Goal: Task Accomplishment & Management: Complete application form

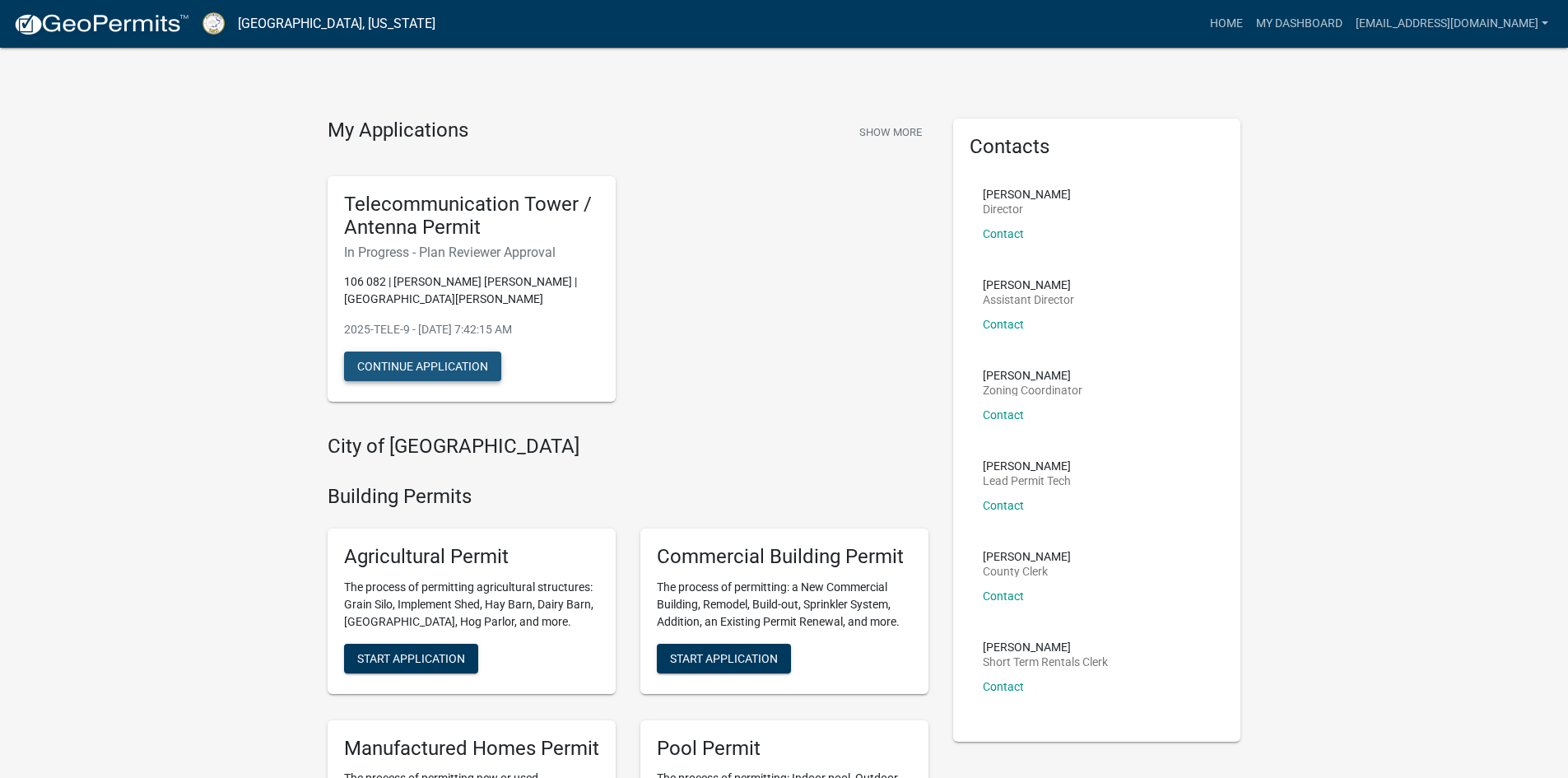
click at [467, 357] on button "Continue Application" at bounding box center [422, 366] width 157 height 29
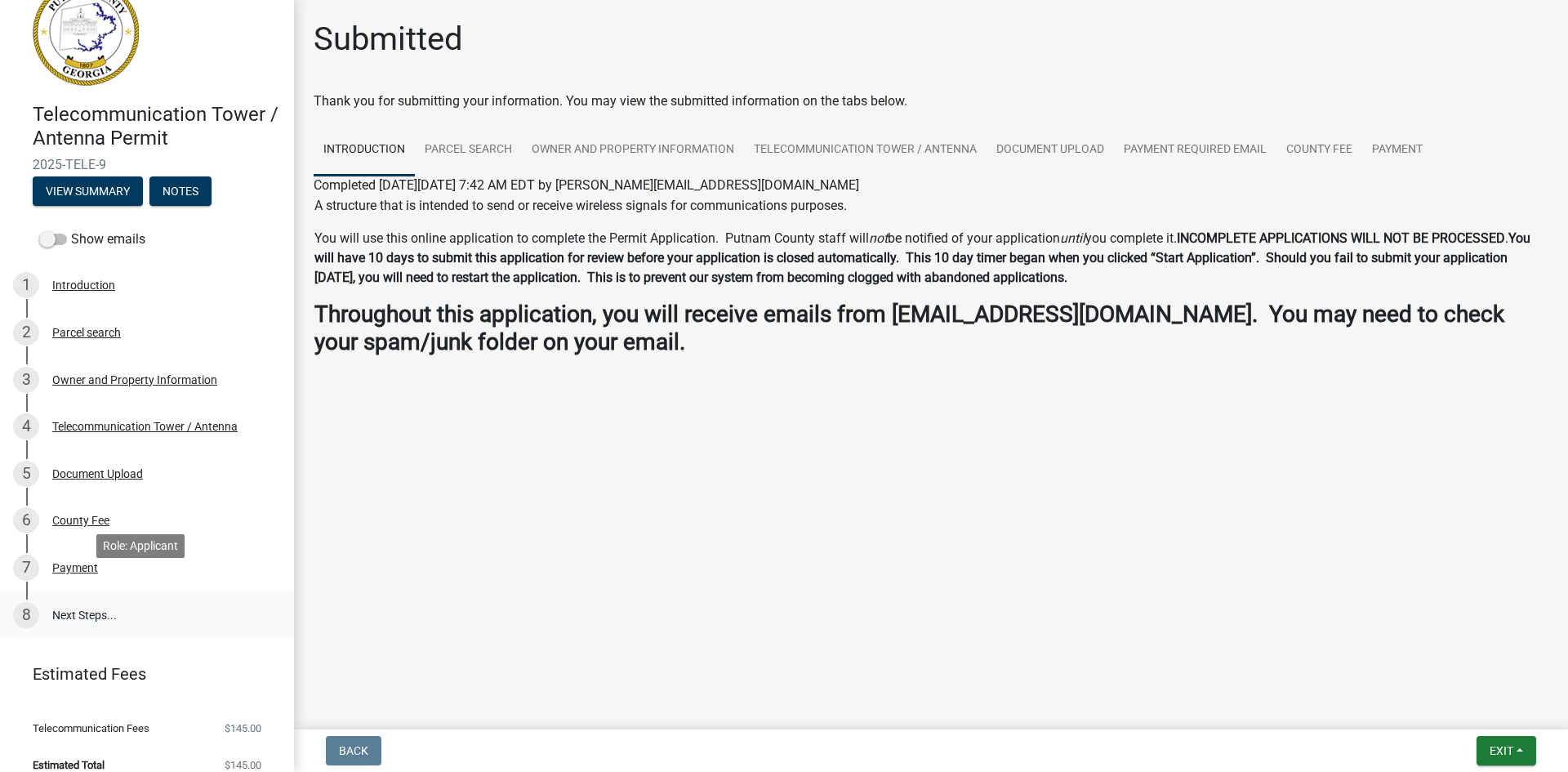
scroll to position [56, 0]
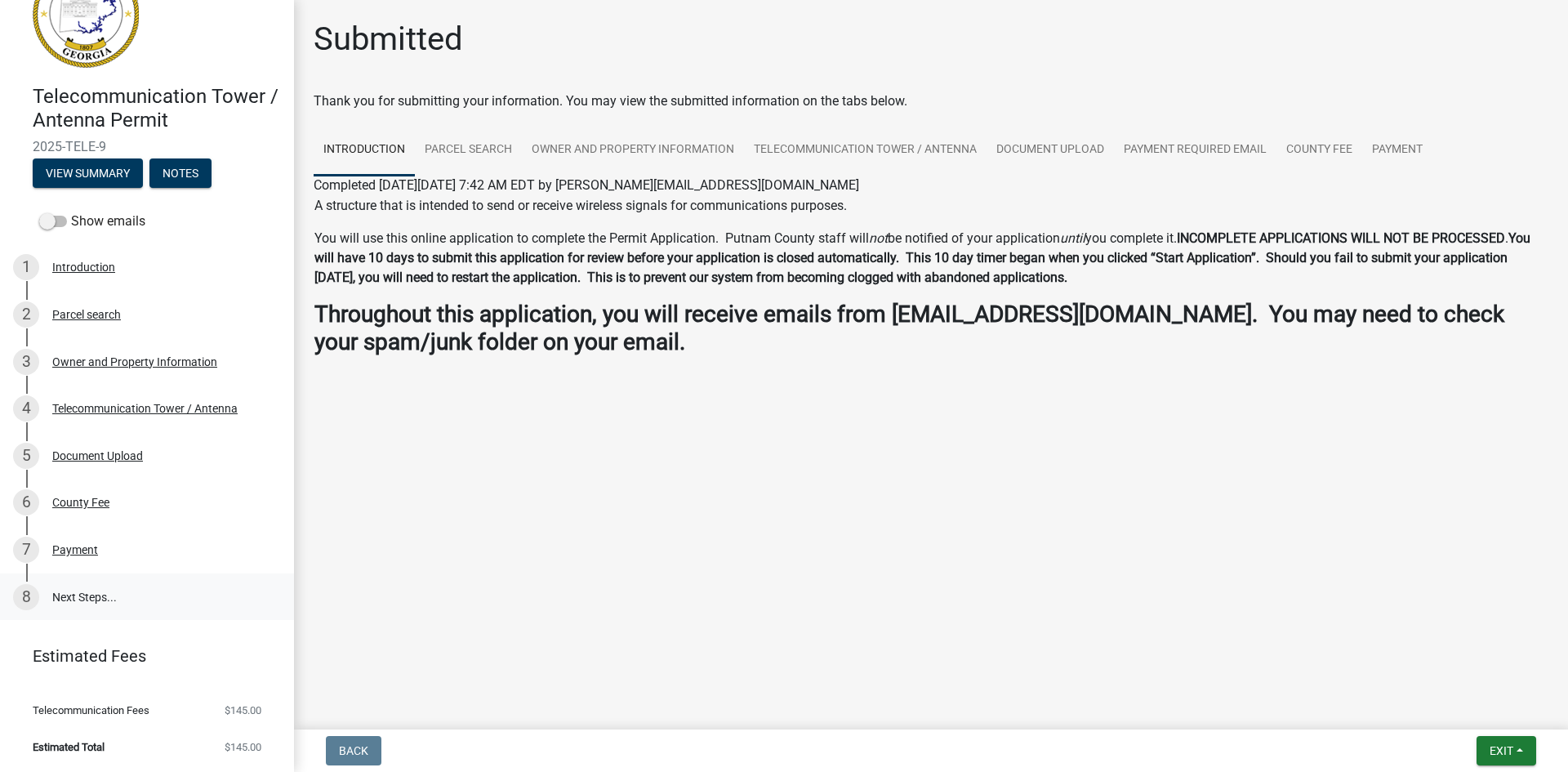
click at [87, 598] on link "8 Next Steps..." at bounding box center [147, 598] width 294 height 48
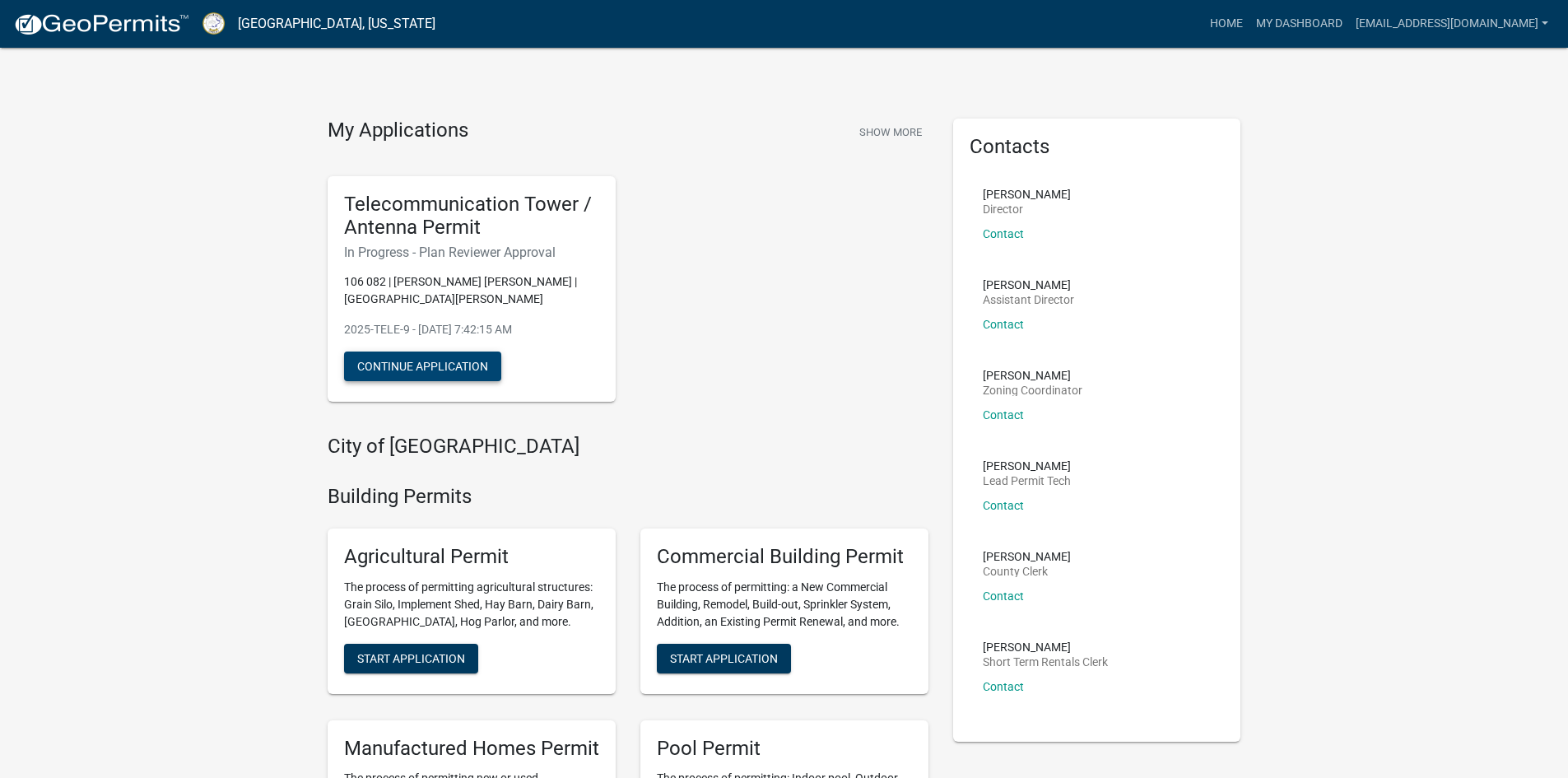
click at [457, 356] on button "Continue Application" at bounding box center [422, 366] width 157 height 29
